Goal: Find specific page/section: Find specific page/section

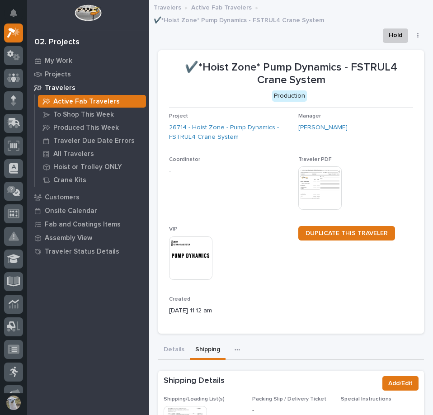
click at [222, 7] on link "Active Fab Travelers" at bounding box center [221, 7] width 61 height 10
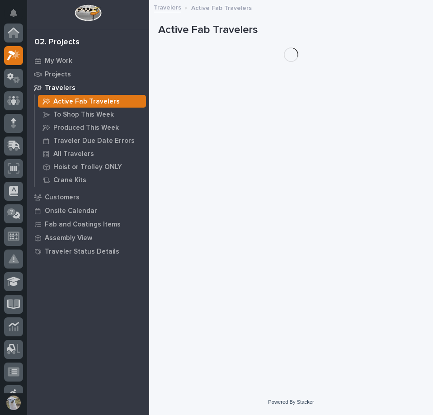
scroll to position [23, 0]
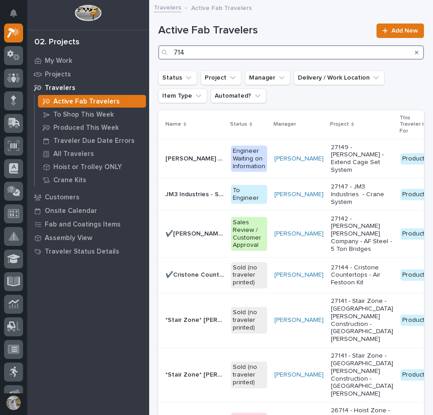
drag, startPoint x: 292, startPoint y: 52, endPoint x: 0, endPoint y: 53, distance: 292.8
click at [0, 53] on html "My Settings Log Out 02. Projects My Work Projects Travelers Active Fab Traveler…" at bounding box center [216, 207] width 433 height 415
type input "511"
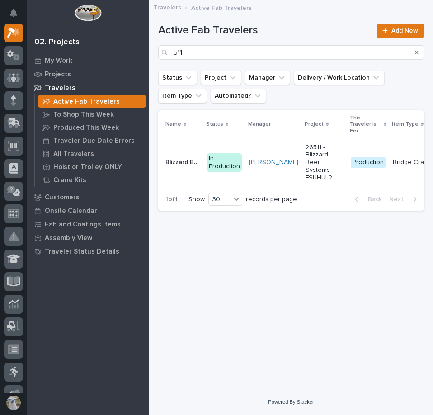
click at [186, 157] on p "Blizzard Beer Systems - FSTRUL2 Crane System" at bounding box center [183, 161] width 36 height 9
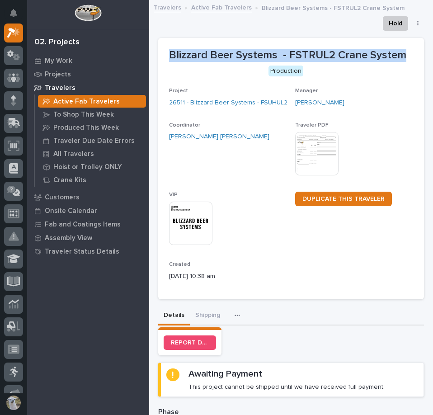
drag, startPoint x: 170, startPoint y: 51, endPoint x: 401, endPoint y: 55, distance: 231.4
click at [401, 55] on p "Blizzard Beer Systems - FSTRUL2 Crane System" at bounding box center [287, 55] width 237 height 13
copy p "Blizzard Beer Systems - FSTRUL2 Crane System"
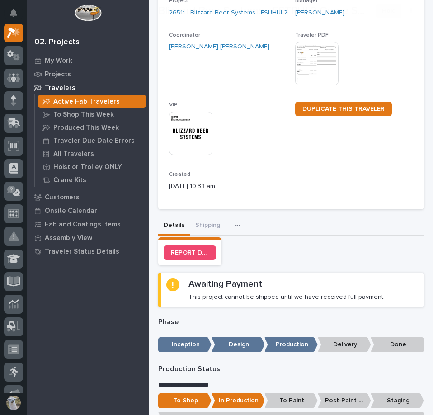
scroll to position [90, 0]
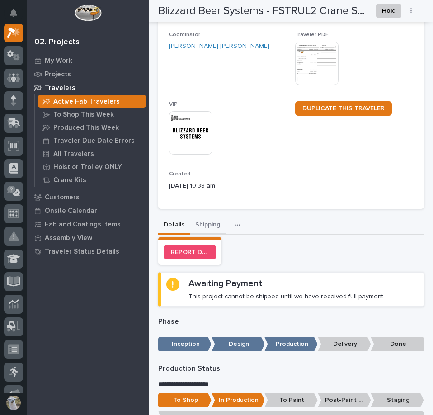
click at [196, 225] on button "Shipping" at bounding box center [208, 225] width 36 height 19
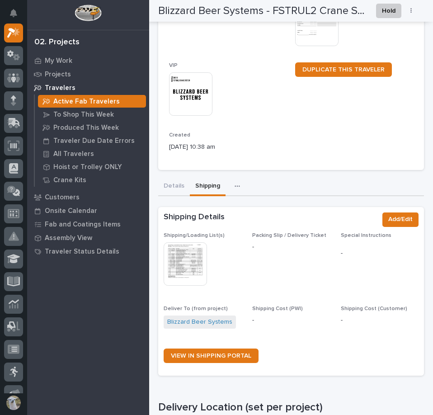
scroll to position [132, 0]
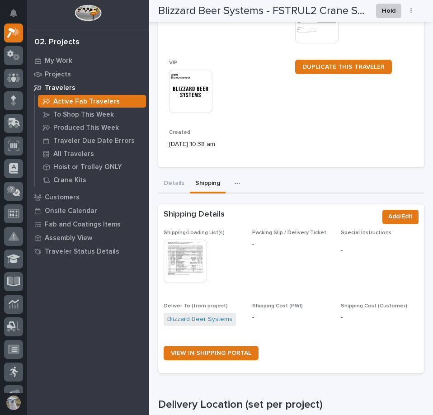
click at [188, 296] on div "Shipping/Loading List(s) This file cannot be opened Download File Packing Slip …" at bounding box center [291, 299] width 255 height 138
click at [196, 264] on img at bounding box center [185, 260] width 43 height 43
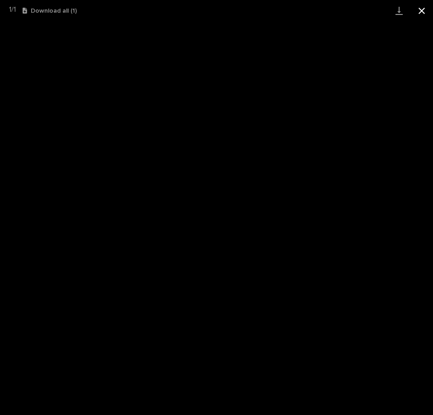
click at [420, 11] on button "Close gallery" at bounding box center [421, 10] width 23 height 21
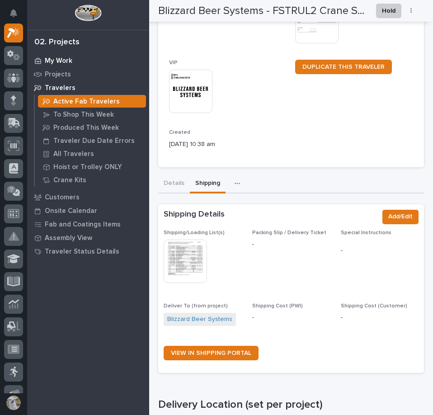
click at [53, 60] on p "My Work" at bounding box center [59, 61] width 28 height 8
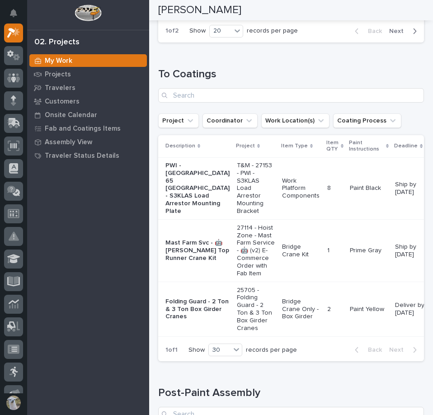
scroll to position [1175, 0]
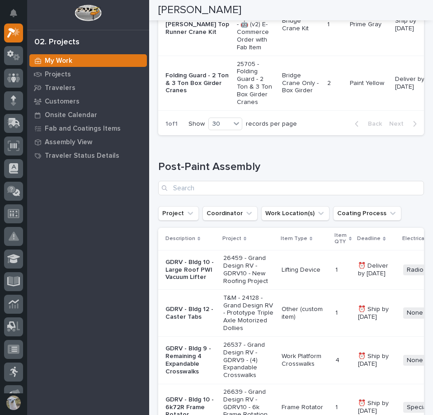
click at [188, 36] on p "Mast Farm Svc - 🤖 [PERSON_NAME] Top Runner Crane Kit" at bounding box center [197, 24] width 64 height 23
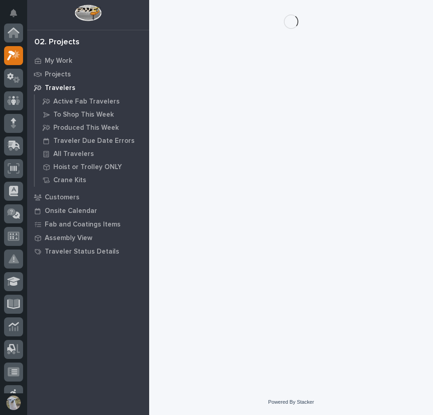
scroll to position [23, 0]
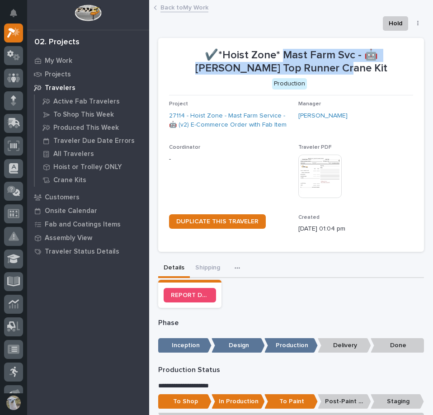
drag, startPoint x: 252, startPoint y: 52, endPoint x: 329, endPoint y: 68, distance: 78.8
click at [329, 68] on p "✔️*Hoist Zone* Mast Farm Svc - 🤖 [PERSON_NAME] Top Runner Crane Kit" at bounding box center [291, 62] width 244 height 26
copy p "Mast Farm Svc - 🤖 [PERSON_NAME] Top Runner Crane Kit"
click at [204, 267] on button "Shipping" at bounding box center [208, 268] width 36 height 19
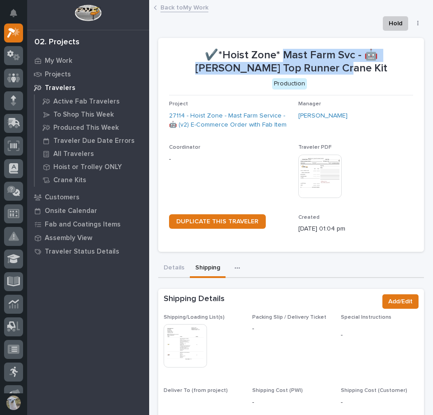
click at [191, 336] on img at bounding box center [185, 345] width 43 height 43
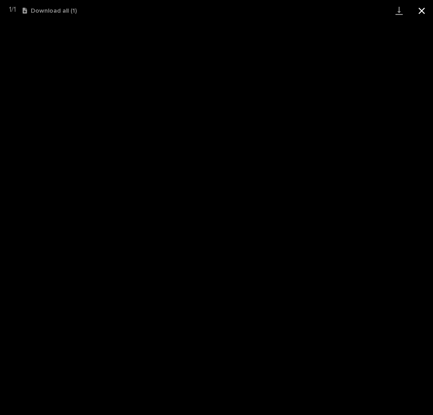
click at [423, 13] on button "Close gallery" at bounding box center [421, 10] width 23 height 21
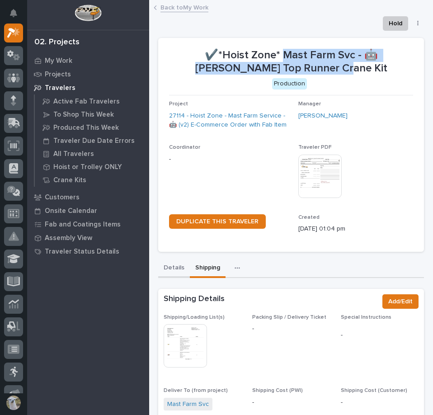
click at [178, 267] on button "Details" at bounding box center [174, 268] width 32 height 19
